Goal: Transaction & Acquisition: Book appointment/travel/reservation

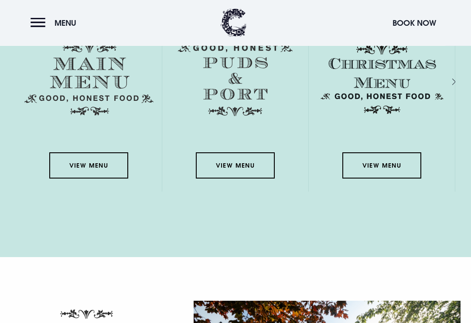
scroll to position [1414, 0]
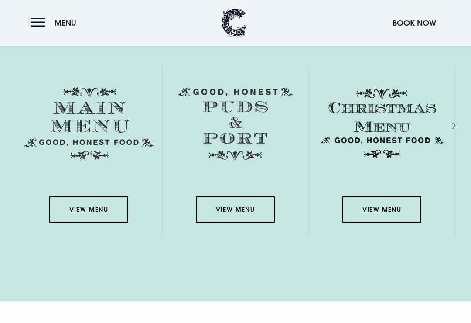
click at [101, 223] on link "View Menu" at bounding box center [88, 210] width 79 height 26
click at [468, 136] on div "Menus View Menu View Menu View Menu View Menu View Menu" at bounding box center [235, 134] width 471 height 245
click at [95, 222] on link "View Menu" at bounding box center [88, 209] width 79 height 26
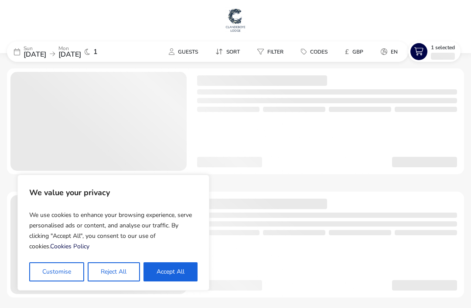
click at [183, 270] on button "Accept All" at bounding box center [171, 272] width 54 height 19
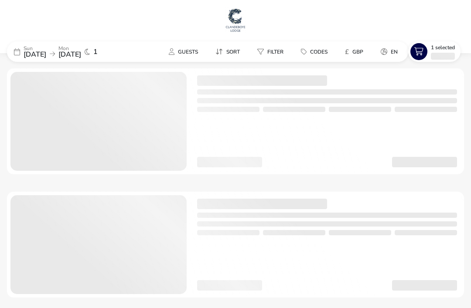
checkbox input "true"
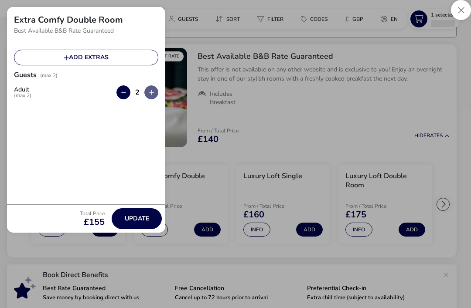
scroll to position [82, 0]
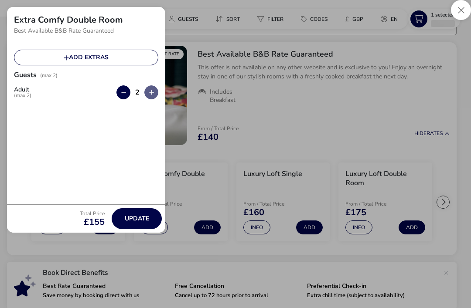
click at [443, 204] on div at bounding box center [443, 202] width 13 height 13
click at [447, 207] on ul "Extra Comfy Single From / Total Price £140 Info Add Extra Comfy Double Room Fro…" at bounding box center [232, 202] width 450 height 107
click at [24, 208] on div at bounding box center [20, 202] width 13 height 13
click at [20, 212] on ul "Extra Comfy Single From / Total Price £140 Info Add Extra Comfy Double Room Fro…" at bounding box center [232, 202] width 450 height 107
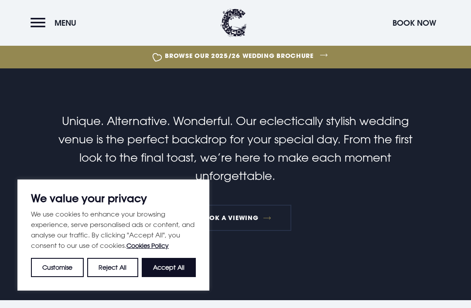
scroll to position [302, 0]
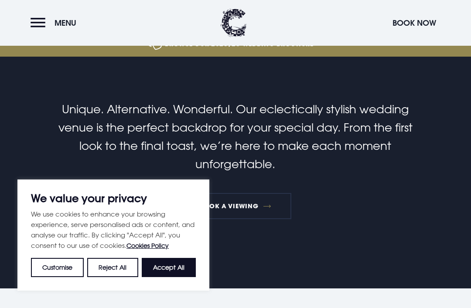
click at [176, 277] on button "Accept All" at bounding box center [169, 267] width 54 height 19
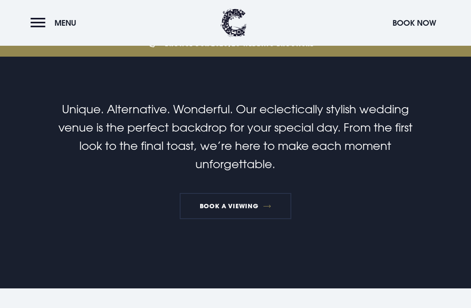
checkbox input "true"
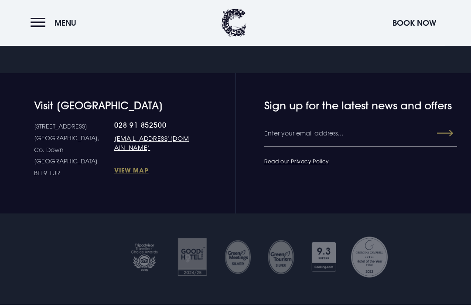
scroll to position [3260, 0]
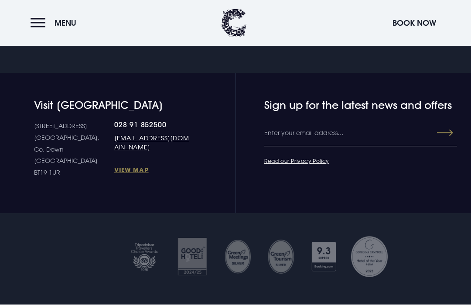
click at [139, 152] on link "[EMAIL_ADDRESS][DOMAIN_NAME]" at bounding box center [152, 142] width 76 height 18
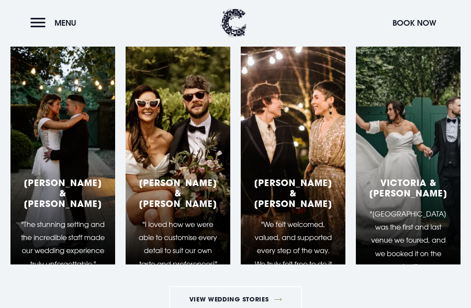
scroll to position [2759, 0]
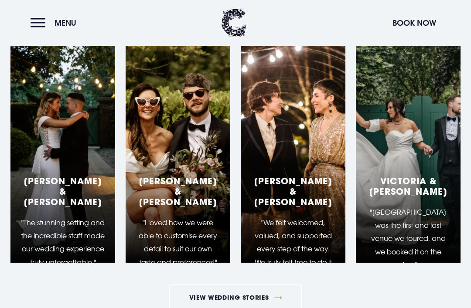
click at [184, 181] on div "[PERSON_NAME] & [PERSON_NAME] "I loved how we were able to customise every deta…" at bounding box center [178, 154] width 105 height 218
